Goal: Find specific page/section: Find specific page/section

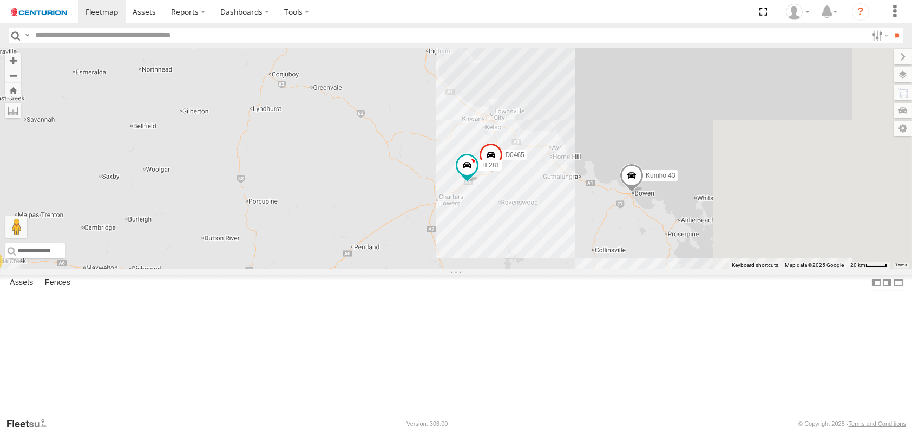
drag, startPoint x: 732, startPoint y: 156, endPoint x: 518, endPoint y: 343, distance: 283.9
click at [518, 269] on div "PM706 TL265 Cage101 Cage165 F0275 PM728 F0439 D0557 TL289 F0400 TL331 FT733 Kum…" at bounding box center [456, 158] width 912 height 221
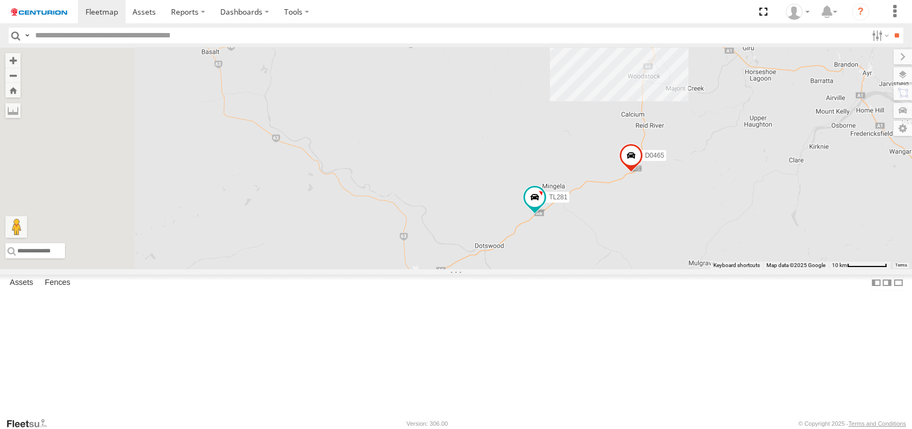
drag, startPoint x: 518, startPoint y: 274, endPoint x: 711, endPoint y: 154, distance: 227.3
click at [711, 154] on div "PM706 TL265 Cage101 Cage165 F0275 PM728 F0439 D0557 TL289 F0400 TL331 FT733 Kum…" at bounding box center [456, 158] width 912 height 221
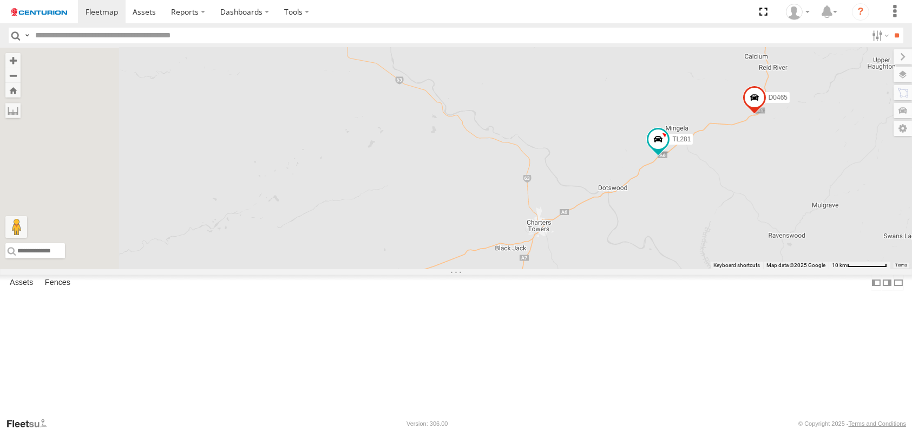
drag, startPoint x: 501, startPoint y: 242, endPoint x: 626, endPoint y: 186, distance: 137.1
click at [626, 186] on div "PM706 TL265 Cage101 Cage165 F0275 PM728 F0439 D0557 TL289 F0400 TL331 FT733 Kum…" at bounding box center [456, 158] width 912 height 221
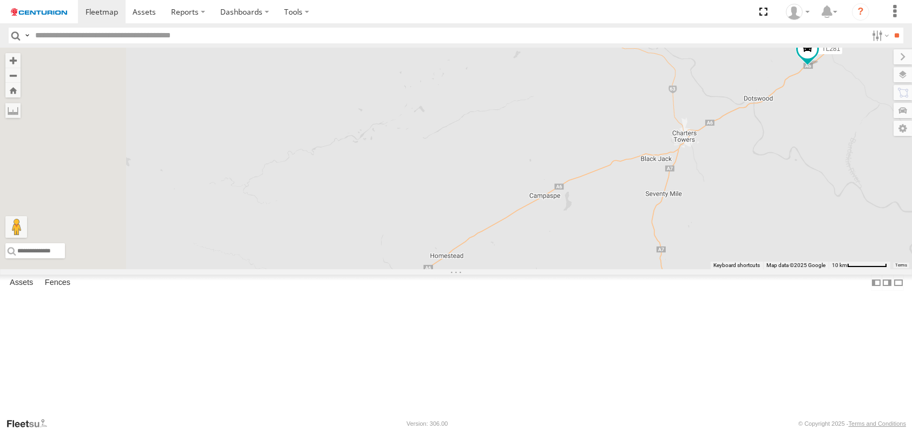
drag, startPoint x: 442, startPoint y: 238, endPoint x: 579, endPoint y: 156, distance: 159.5
click at [579, 156] on div "PM706 TL265 Cage101 Cage165 F0275 PM728 F0439 D0557 TL289 F0400 TL331 FT733 Kum…" at bounding box center [456, 158] width 912 height 221
drag, startPoint x: 467, startPoint y: 247, endPoint x: 564, endPoint y: 169, distance: 124.3
click at [564, 170] on div "PM706 TL265 Cage101 Cage165 F0275 PM728 F0439 D0557 TL289 F0400 TL331 FT733 Kum…" at bounding box center [456, 158] width 912 height 221
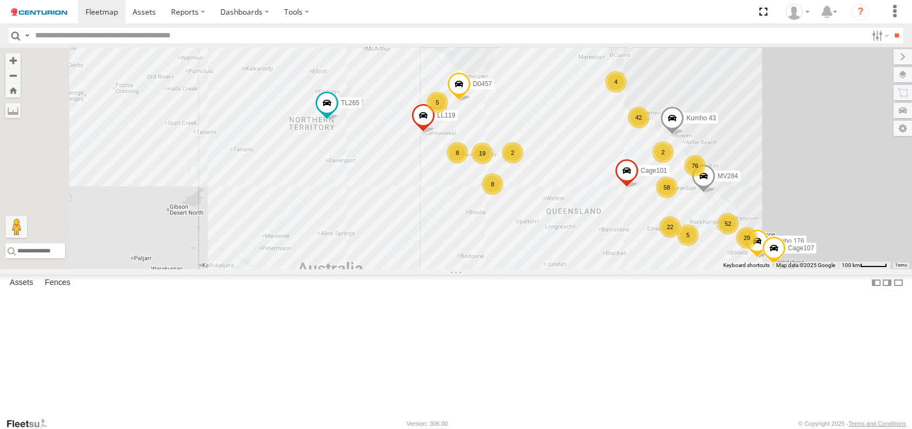
drag, startPoint x: 458, startPoint y: 272, endPoint x: 651, endPoint y: 267, distance: 192.7
click at [651, 267] on div "PM706 TL265 Cage101 Cage165 F0275 PM728 F0439 D0557 TL289 F0400 TL331 FT733 Kum…" at bounding box center [456, 158] width 912 height 221
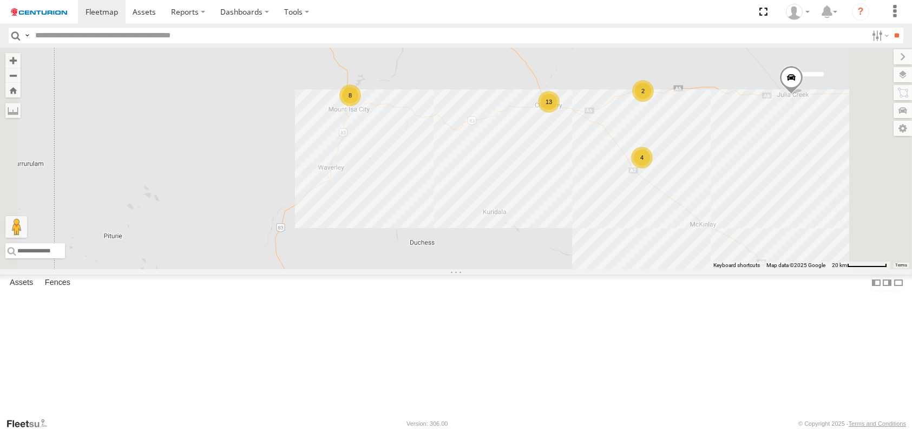
click at [654, 102] on div "2" at bounding box center [643, 91] width 22 height 22
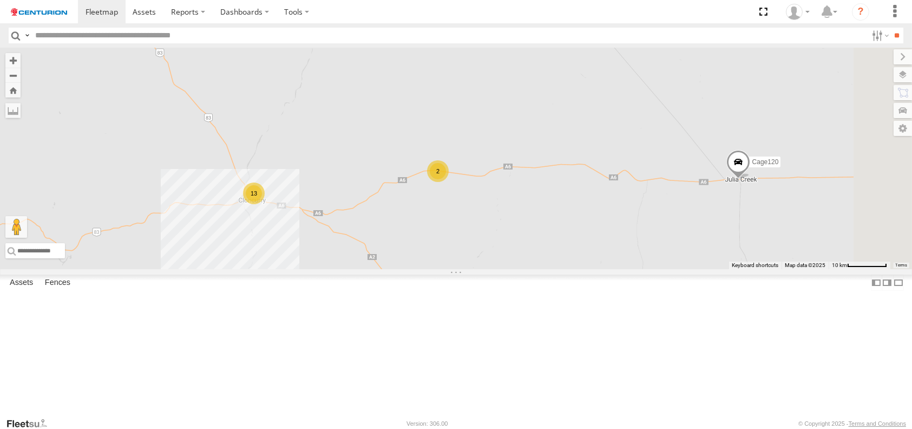
drag, startPoint x: 779, startPoint y: 253, endPoint x: 583, endPoint y: 329, distance: 210.1
click at [584, 269] on div "PM706 TL265 Cage101 Cage165 F0275 PM728 F0439 D0557 TL289 F0400 TL331 FT733 Kum…" at bounding box center [456, 158] width 912 height 221
